Goal: Transaction & Acquisition: Obtain resource

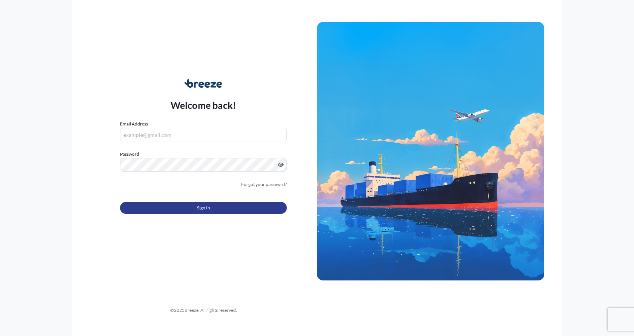
type input "[EMAIL_ADDRESS][DOMAIN_NAME]"
click at [193, 208] on button "Sign In" at bounding box center [203, 208] width 167 height 12
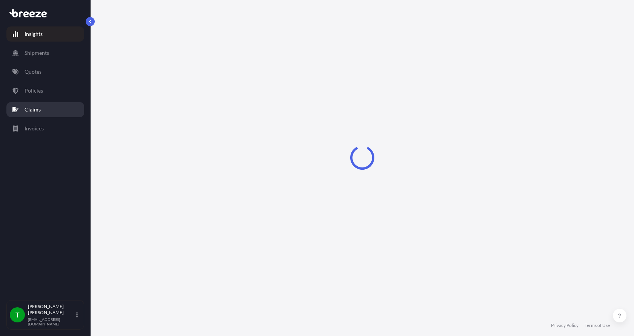
select select "2025"
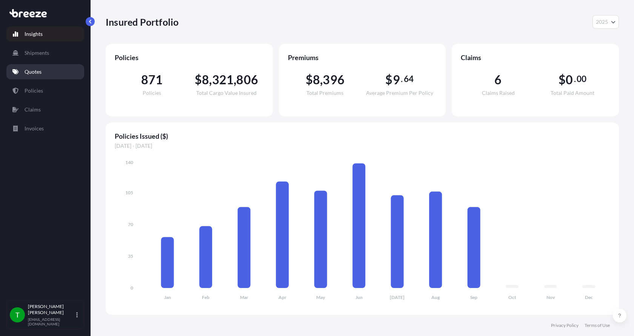
click at [37, 68] on link "Quotes" at bounding box center [45, 71] width 78 height 15
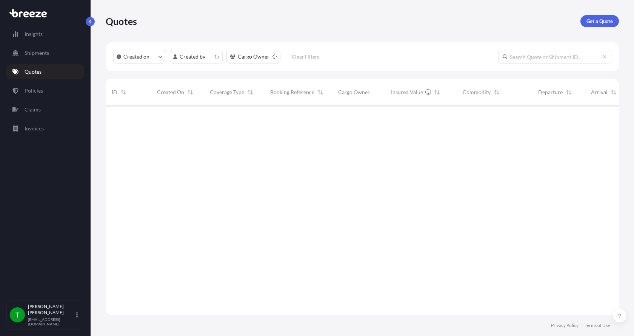
scroll to position [207, 508]
click at [600, 19] on p "Get a Quote" at bounding box center [600, 21] width 26 height 8
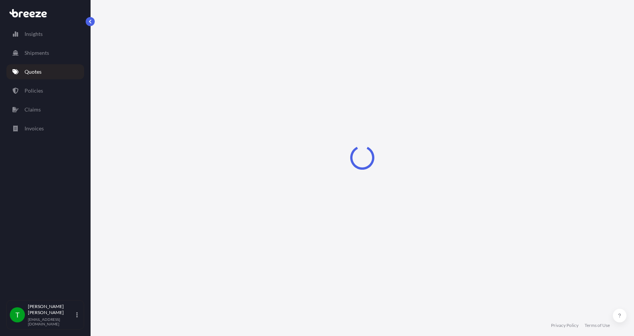
select select "Sea"
select select "1"
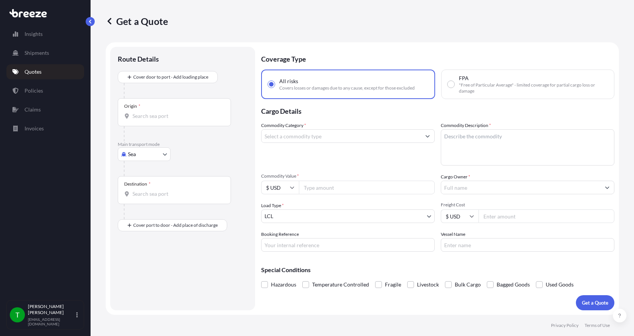
click at [148, 153] on body "Insights Shipments Quotes Policies Claims Invoices T [PERSON_NAME] [EMAIL_ADDRE…" at bounding box center [317, 168] width 634 height 336
click at [134, 203] on span "Road" at bounding box center [138, 201] width 12 height 8
select select "Road"
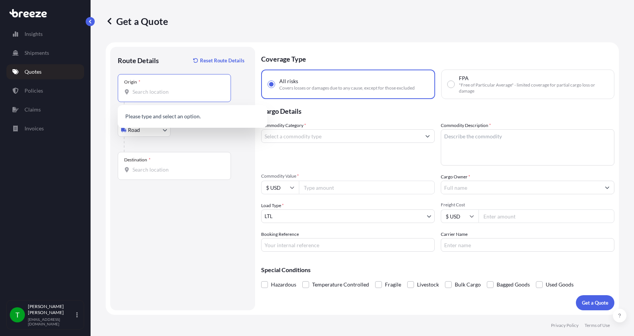
click at [151, 92] on input "Origin *" at bounding box center [177, 92] width 89 height 8
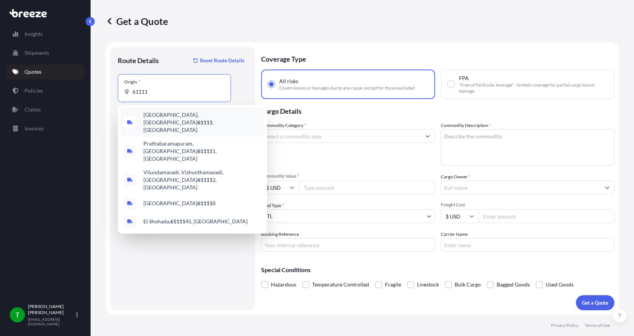
click at [161, 117] on span "[GEOGRAPHIC_DATA] , [GEOGRAPHIC_DATA]" at bounding box center [202, 122] width 118 height 23
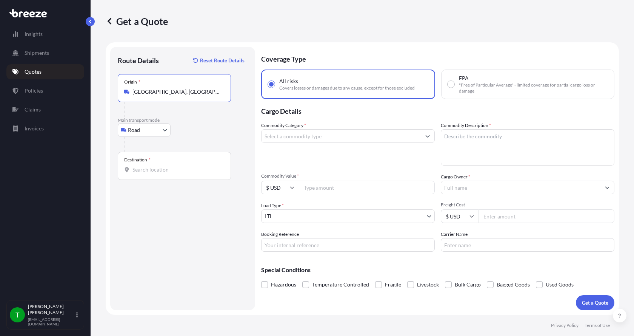
type input "[GEOGRAPHIC_DATA], [GEOGRAPHIC_DATA]"
click at [146, 166] on input "Destination *" at bounding box center [177, 170] width 89 height 8
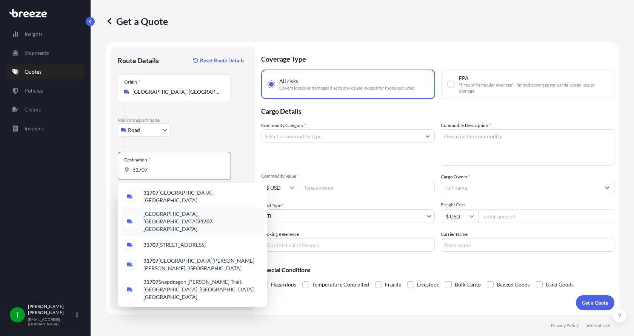
click at [154, 210] on span "[GEOGRAPHIC_DATA] , [GEOGRAPHIC_DATA]" at bounding box center [202, 221] width 118 height 23
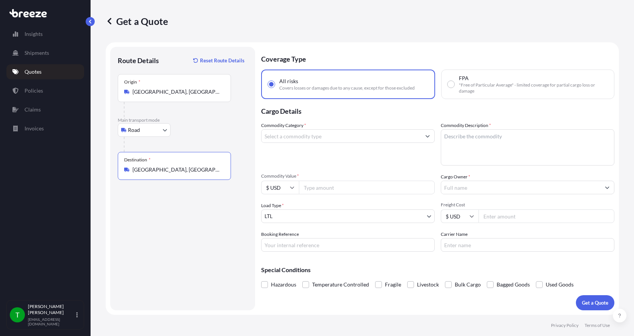
type input "[GEOGRAPHIC_DATA], [GEOGRAPHIC_DATA]"
click at [284, 139] on input "Commodity Category *" at bounding box center [341, 136] width 159 height 14
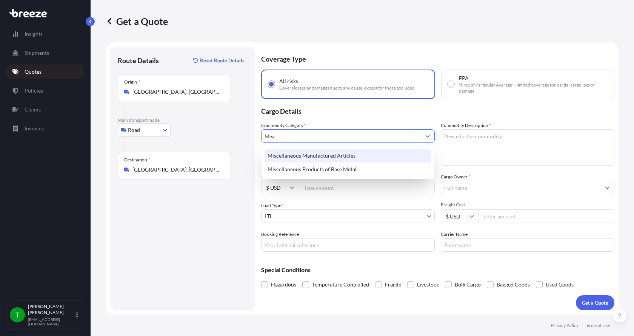
click at [288, 154] on div "Miscellaneous Manufactured Articles" at bounding box center [348, 156] width 167 height 14
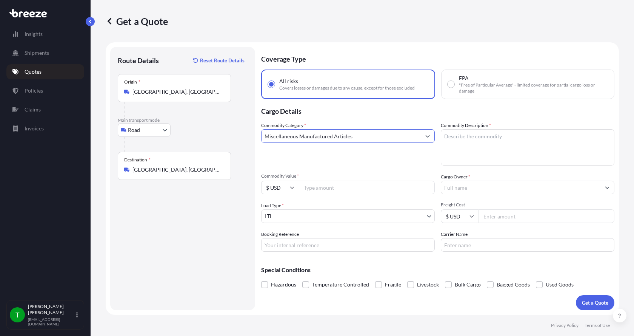
type input "Miscellaneous Manufactured Articles"
click at [469, 137] on textarea "Commodity Description *" at bounding box center [528, 147] width 174 height 36
type textarea "Diffusion Head"
click at [317, 188] on input "Commodity Value *" at bounding box center [367, 187] width 136 height 14
click at [316, 186] on input "Commodity Value *" at bounding box center [367, 187] width 136 height 14
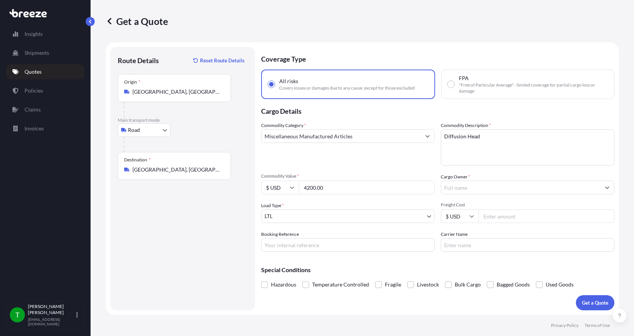
type input "4200.00"
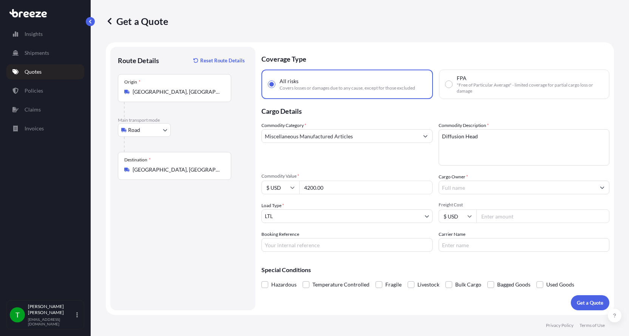
click at [457, 185] on input "Cargo Owner *" at bounding box center [517, 187] width 157 height 14
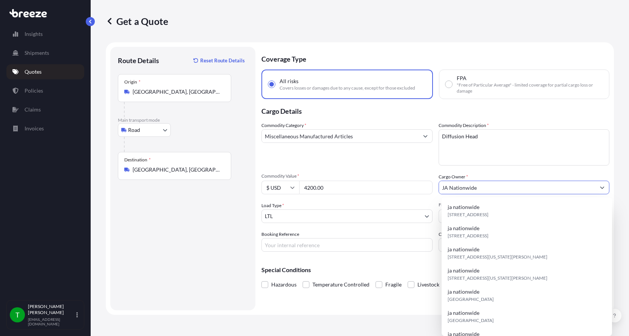
type input "JA Nationwide"
click at [301, 240] on input "Booking Reference" at bounding box center [346, 245] width 171 height 14
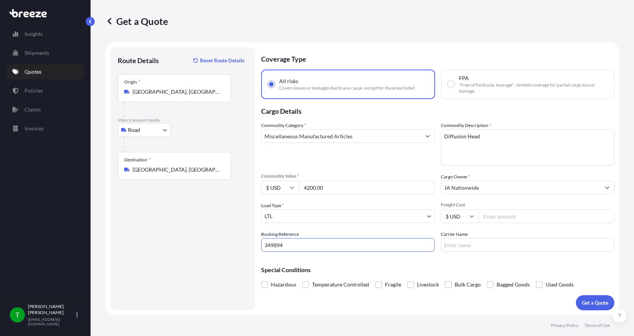
type input "349894"
click at [496, 217] on input "Freight Cost" at bounding box center [547, 216] width 136 height 14
type input "357"
click at [473, 244] on input "Carrier Name" at bounding box center [528, 245] width 174 height 14
type input "[PERSON_NAME]"
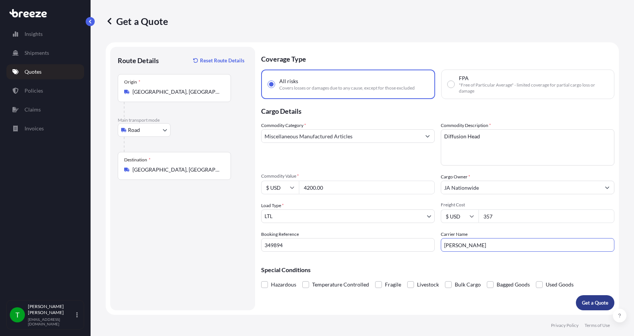
click at [593, 299] on p "Get a Quote" at bounding box center [595, 303] width 26 height 8
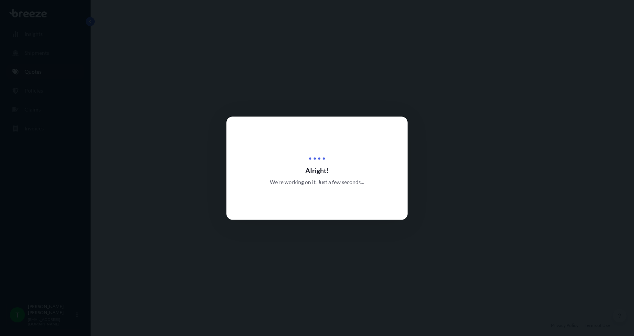
select select "Road"
select select "1"
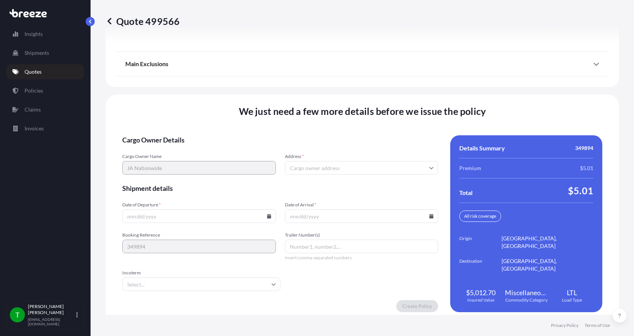
scroll to position [993, 0]
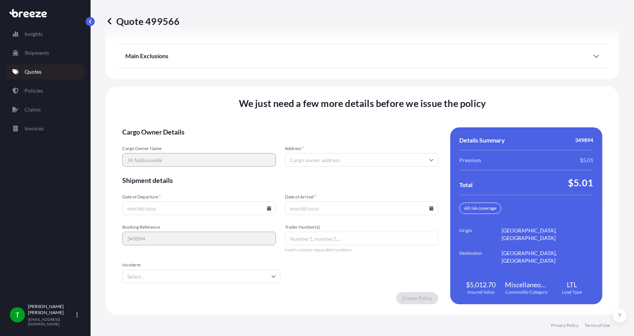
click at [310, 159] on input "Address *" at bounding box center [362, 160] width 154 height 14
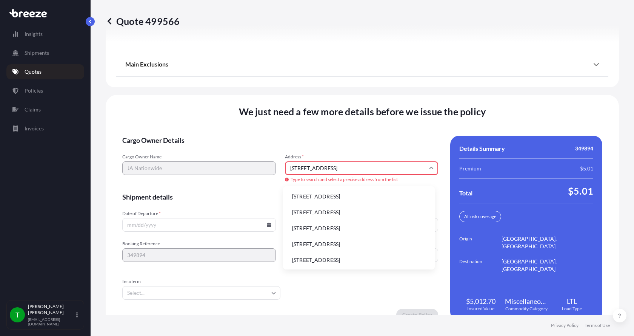
click at [312, 194] on li "[STREET_ADDRESS]" at bounding box center [359, 196] width 146 height 14
type input "[STREET_ADDRESS]"
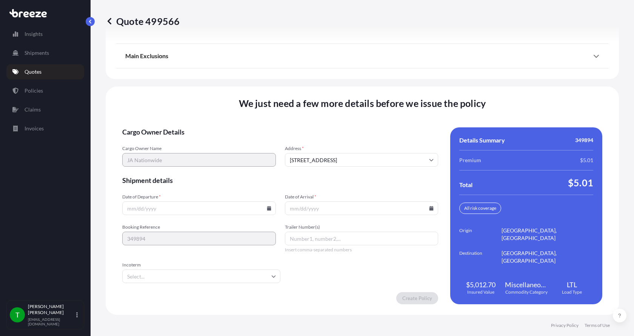
click at [267, 206] on icon at bounding box center [269, 208] width 5 height 5
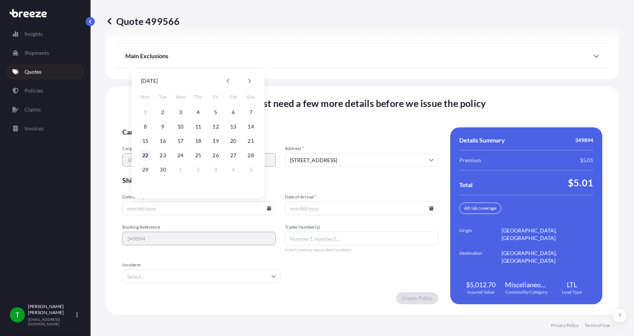
click at [145, 154] on button "22" at bounding box center [145, 155] width 12 height 12
type input "[DATE]"
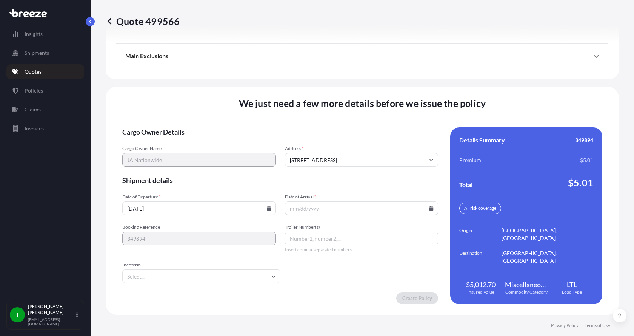
click at [154, 171] on button "22" at bounding box center [158, 174] width 9 height 7
click at [329, 206] on input "Date of Arrival *" at bounding box center [362, 208] width 154 height 14
click at [430, 208] on icon at bounding box center [432, 208] width 4 height 5
click at [358, 155] on button "25" at bounding box center [359, 155] width 12 height 12
type input "[DATE]"
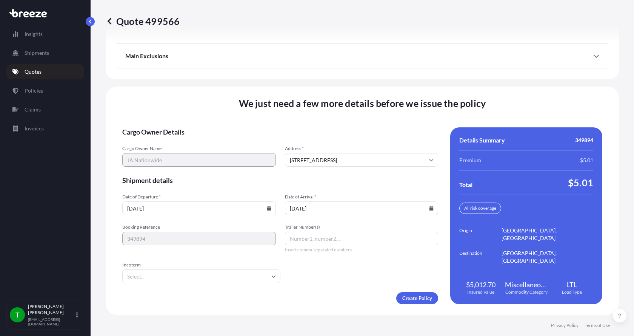
click at [358, 171] on button "25" at bounding box center [358, 174] width 9 height 7
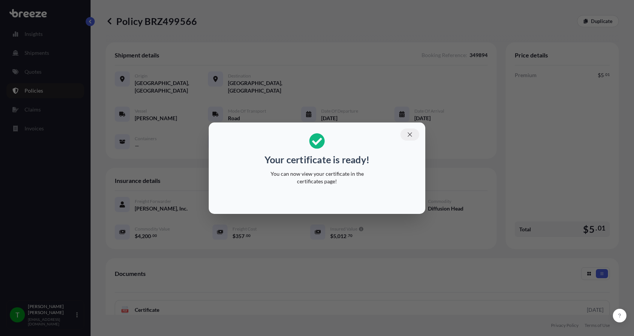
click at [412, 134] on icon "button" at bounding box center [410, 134] width 7 height 7
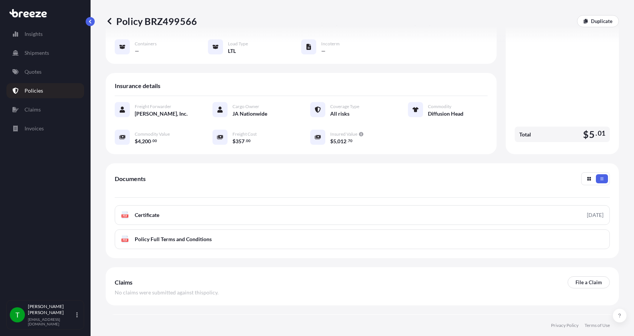
scroll to position [111, 0]
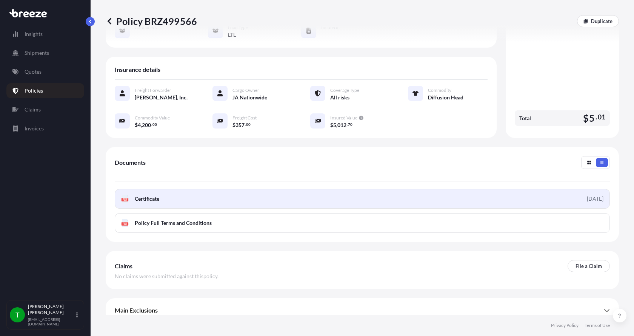
click at [140, 195] on span "Certificate" at bounding box center [147, 199] width 25 height 8
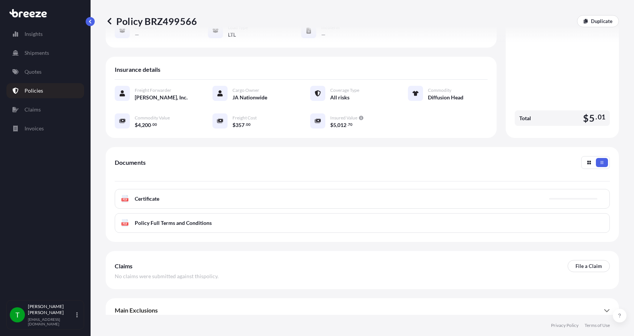
scroll to position [0, 0]
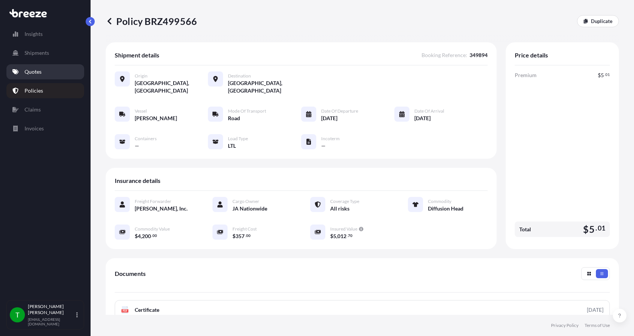
click at [40, 71] on p "Quotes" at bounding box center [33, 72] width 17 height 8
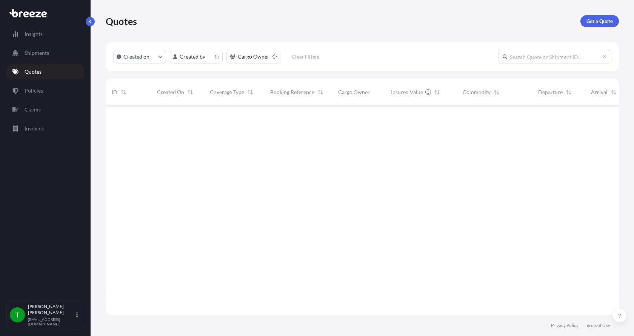
scroll to position [207, 508]
click at [595, 18] on p "Get a Quote" at bounding box center [600, 21] width 26 height 8
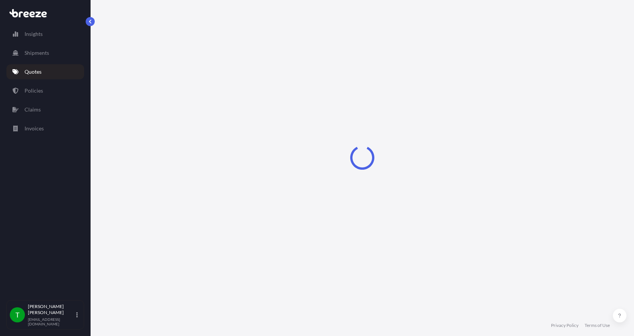
select select "Sea"
select select "1"
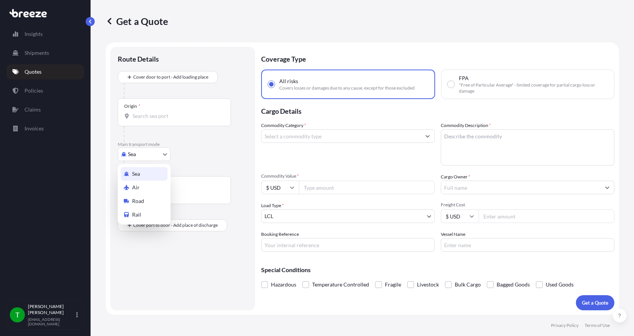
click at [145, 155] on body "Insights Shipments Quotes Policies Claims Invoices T [PERSON_NAME] [EMAIL_ADDRE…" at bounding box center [317, 168] width 634 height 336
click at [142, 200] on span "Road" at bounding box center [138, 201] width 12 height 8
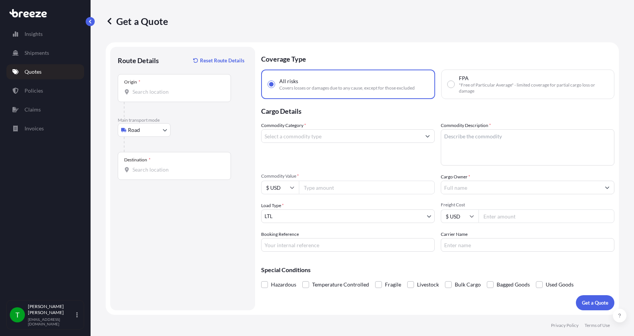
click at [136, 97] on div "Origin *" at bounding box center [174, 88] width 113 height 28
click at [136, 96] on input "Origin *" at bounding box center [177, 92] width 89 height 8
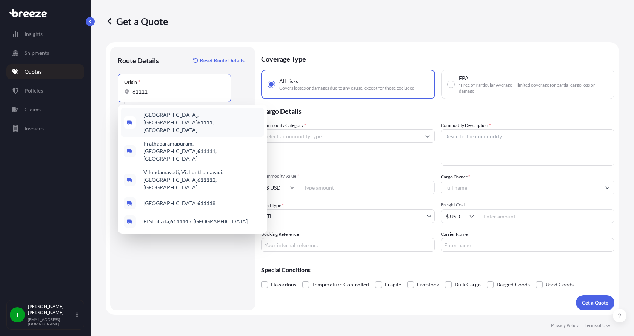
click at [166, 114] on span "[GEOGRAPHIC_DATA] , [GEOGRAPHIC_DATA]" at bounding box center [202, 122] width 118 height 23
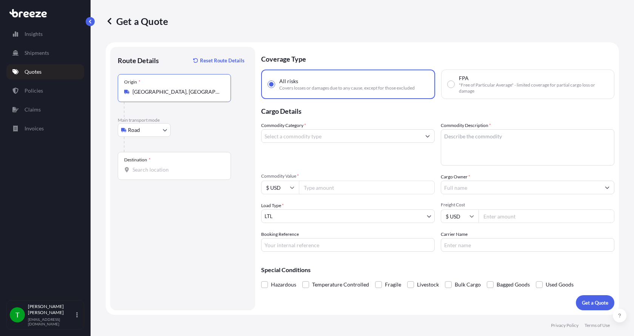
type input "[GEOGRAPHIC_DATA], [GEOGRAPHIC_DATA]"
click at [146, 171] on input "Destination *" at bounding box center [177, 170] width 89 height 8
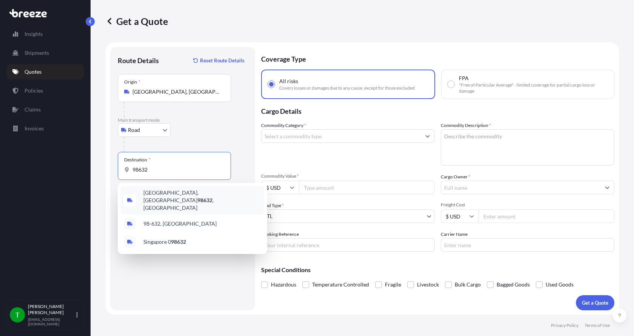
click at [157, 194] on span "[GEOGRAPHIC_DATA] , [GEOGRAPHIC_DATA]" at bounding box center [202, 200] width 118 height 23
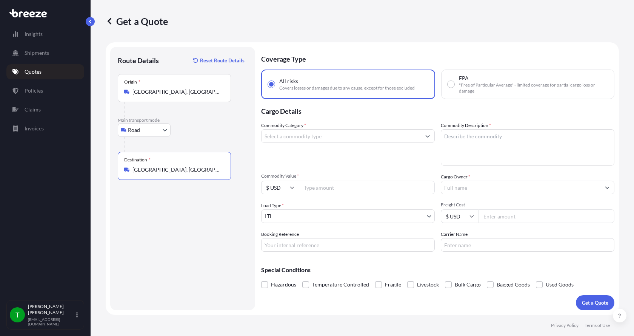
type input "[GEOGRAPHIC_DATA], [GEOGRAPHIC_DATA]"
click at [296, 136] on input "Commodity Category *" at bounding box center [341, 136] width 159 height 14
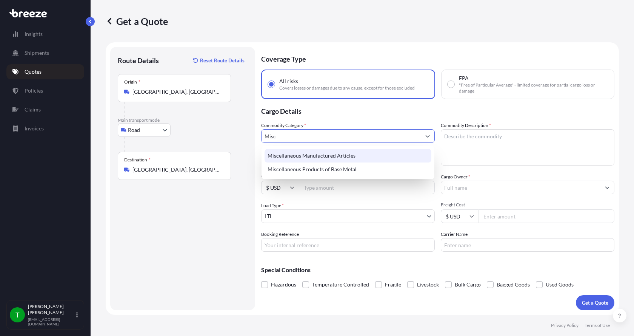
click at [294, 155] on div "Miscellaneous Manufactured Articles" at bounding box center [348, 156] width 167 height 14
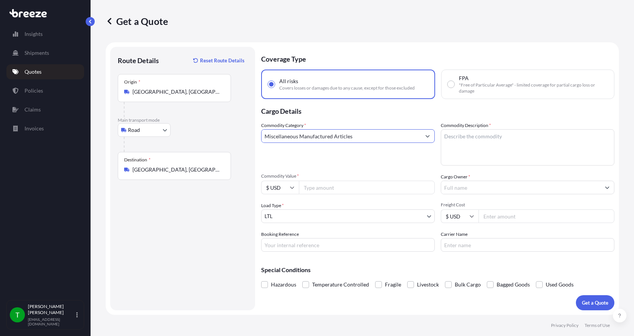
type input "Miscellaneous Manufactured Articles"
click at [450, 133] on textarea "Commodity Description *" at bounding box center [528, 147] width 174 height 36
type textarea "Parts Motor AER 15HP"
click at [351, 190] on input "Commodity Value *" at bounding box center [367, 187] width 136 height 14
click at [311, 190] on input "Commodity Value *" at bounding box center [367, 187] width 136 height 14
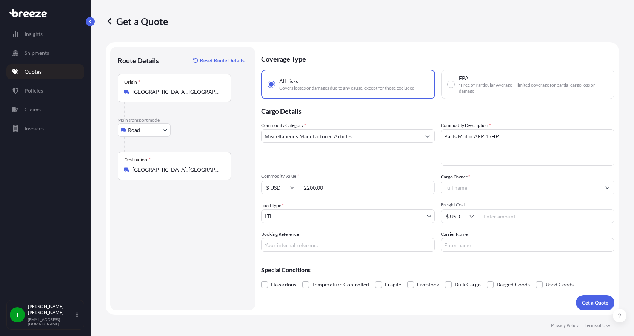
type input "2200.00"
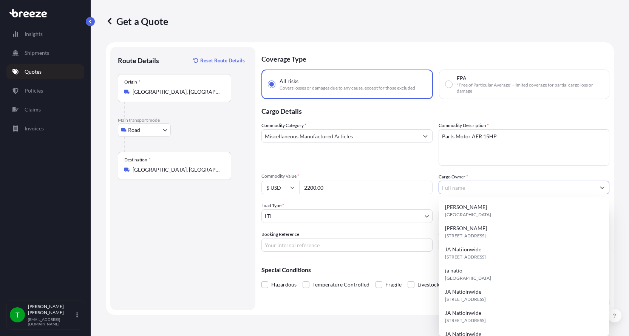
click at [487, 189] on input "Cargo Owner *" at bounding box center [517, 187] width 157 height 14
type input "JA Nationwide"
click at [279, 247] on input "Booking Reference" at bounding box center [346, 245] width 171 height 14
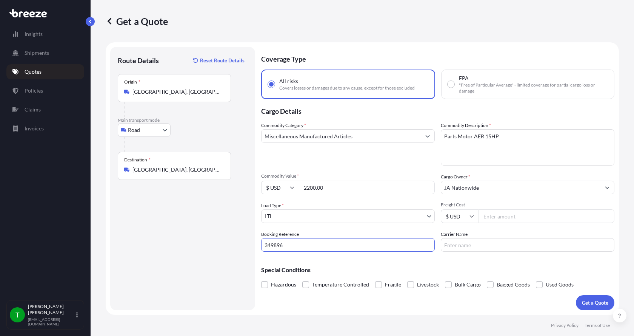
type input "349896"
click at [519, 218] on input "Freight Cost" at bounding box center [547, 216] width 136 height 14
type input "465.00"
click at [485, 243] on input "Carrier Name" at bounding box center [528, 245] width 174 height 14
type input "[PERSON_NAME] XPO"
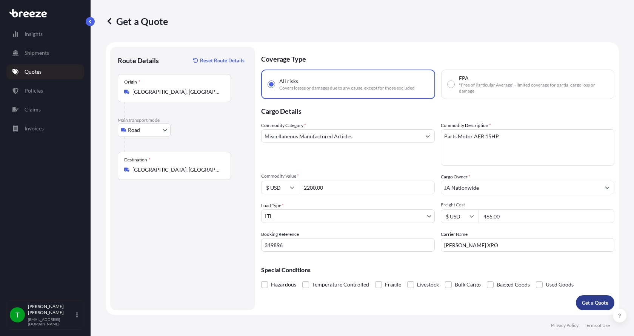
click at [592, 301] on p "Get a Quote" at bounding box center [595, 303] width 26 height 8
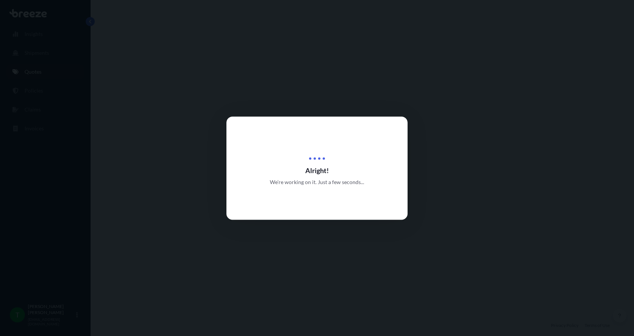
select select "Road"
select select "1"
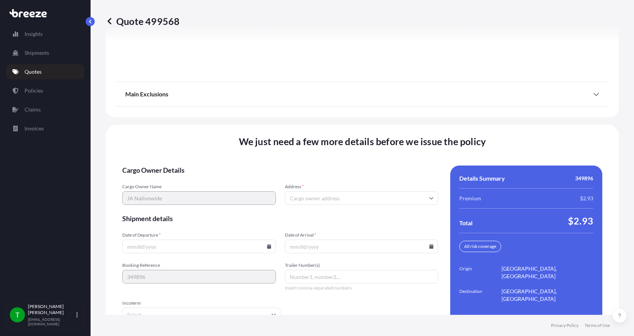
scroll to position [993, 0]
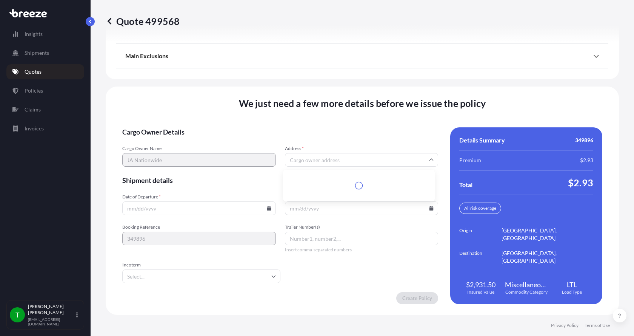
click at [302, 160] on input "Address *" at bounding box center [362, 160] width 154 height 14
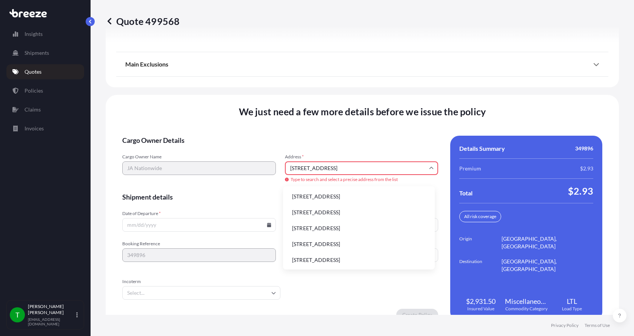
click at [305, 194] on li "[STREET_ADDRESS]" at bounding box center [359, 196] width 146 height 14
type input "[STREET_ADDRESS]"
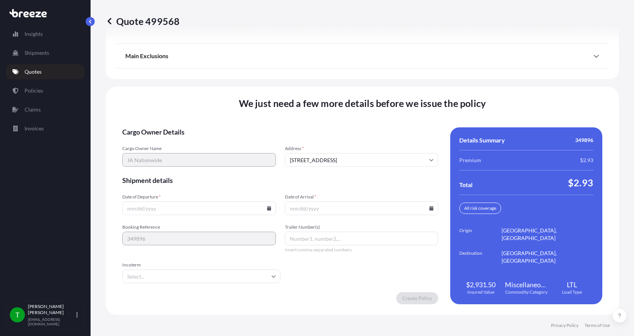
click at [267, 208] on icon at bounding box center [269, 208] width 4 height 5
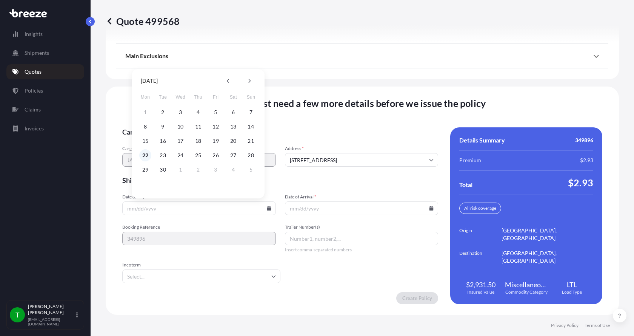
click at [146, 156] on button "22" at bounding box center [145, 155] width 12 height 12
type input "[DATE]"
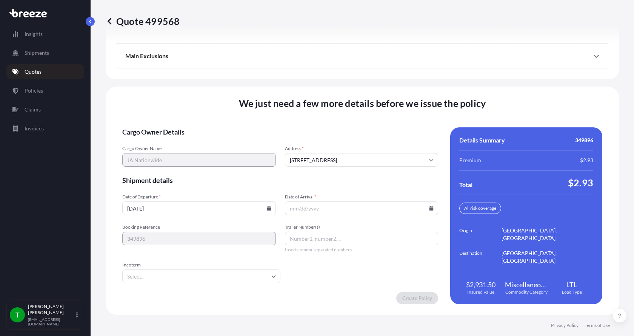
click at [154, 171] on button "22" at bounding box center [158, 174] width 9 height 7
click at [430, 208] on icon at bounding box center [432, 208] width 4 height 5
click at [408, 80] on button at bounding box center [410, 81] width 12 height 12
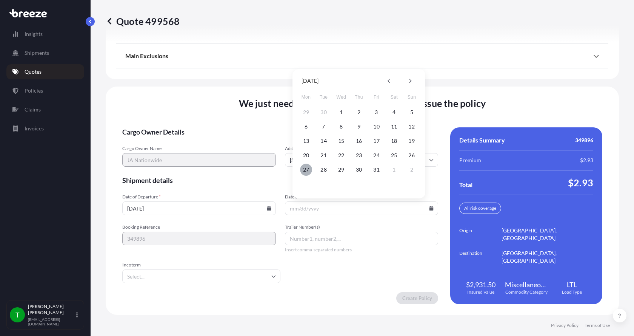
click at [310, 171] on button "27" at bounding box center [306, 169] width 12 height 12
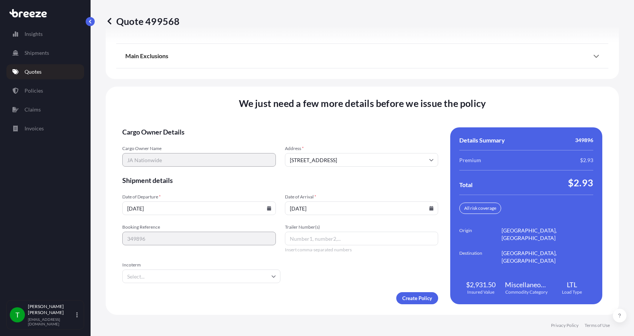
click at [430, 207] on icon at bounding box center [432, 208] width 4 height 5
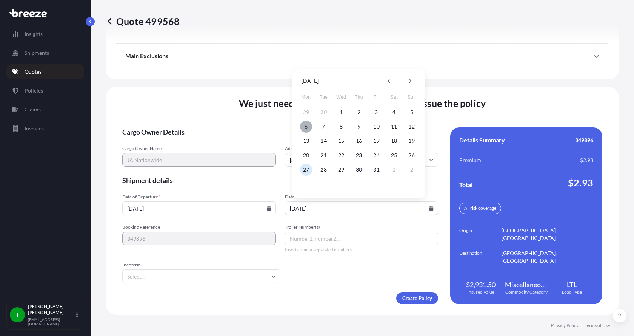
click at [304, 127] on button "6" at bounding box center [306, 126] width 12 height 12
type input "[DATE]"
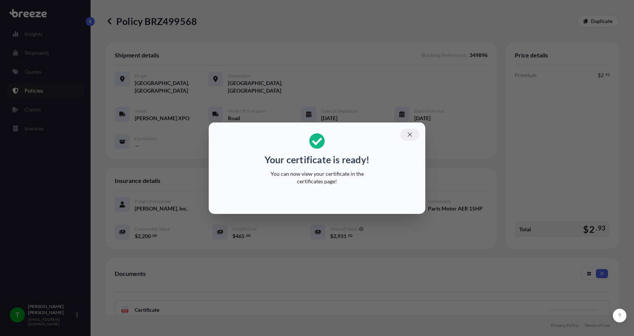
click at [411, 131] on icon "button" at bounding box center [410, 134] width 7 height 7
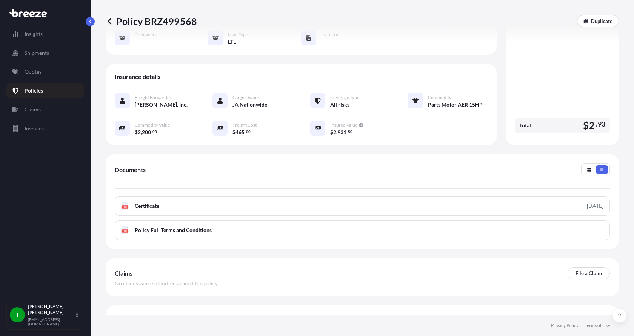
scroll to position [111, 0]
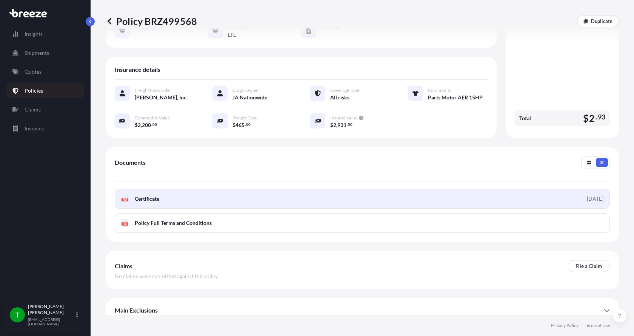
click at [130, 195] on div "PDF Certificate" at bounding box center [140, 199] width 38 height 8
